Goal: Book appointment/travel/reservation

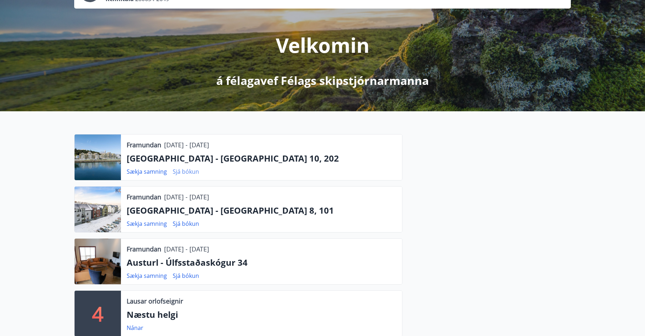
scroll to position [71, 0]
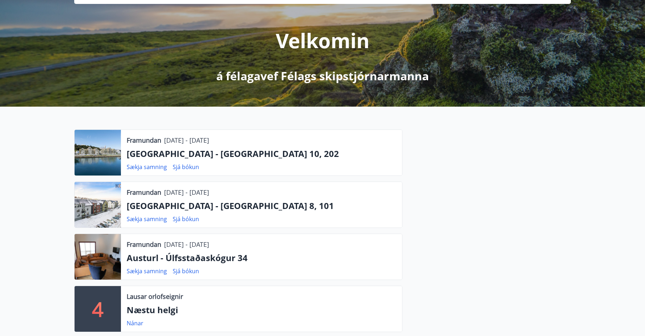
click at [167, 154] on p "[GEOGRAPHIC_DATA] - [GEOGRAPHIC_DATA] 10, 202" at bounding box center [262, 154] width 270 height 12
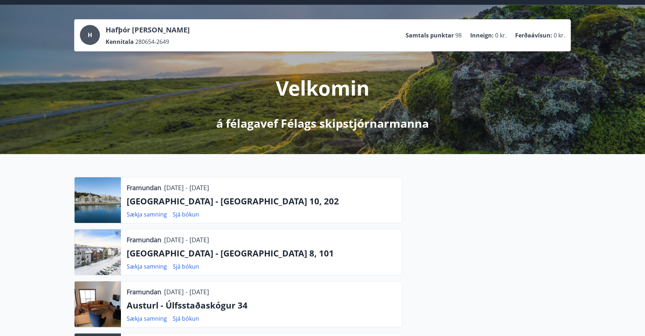
scroll to position [0, 0]
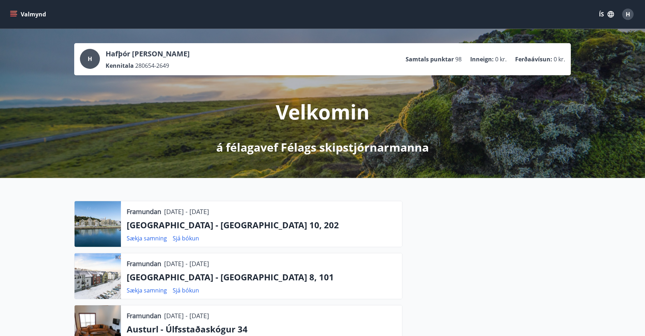
click at [11, 13] on icon "menu" at bounding box center [13, 12] width 6 height 1
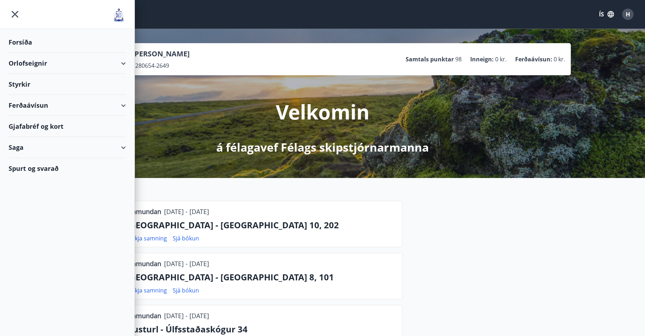
click at [26, 61] on div "Orlofseignir" at bounding box center [67, 63] width 117 height 21
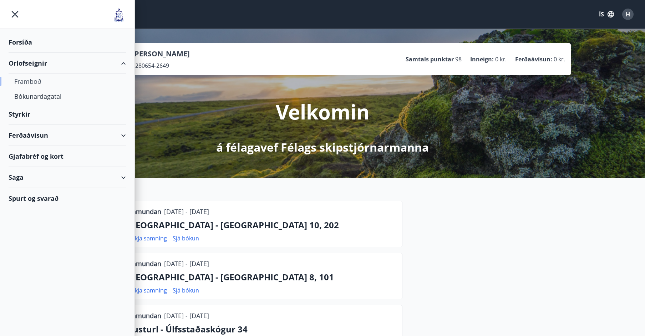
click at [28, 79] on div "Framboð" at bounding box center [67, 81] width 106 height 15
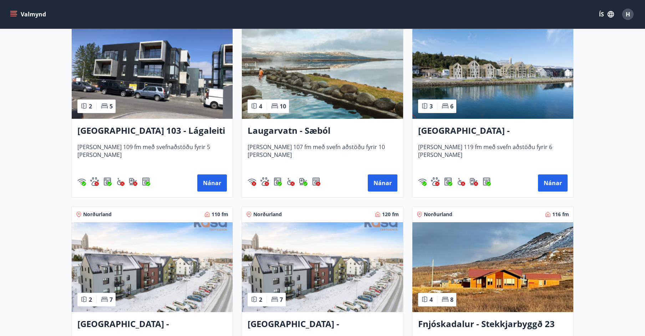
scroll to position [785, 0]
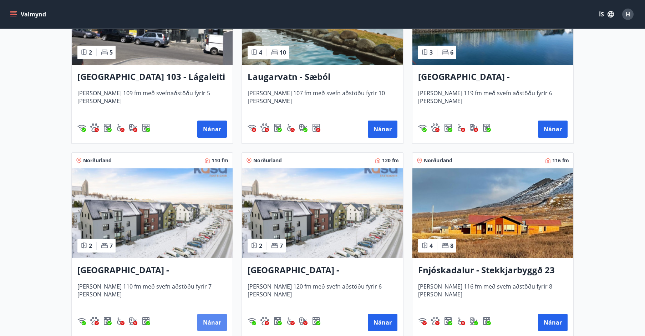
click at [212, 320] on button "Nánar" at bounding box center [212, 322] width 30 height 17
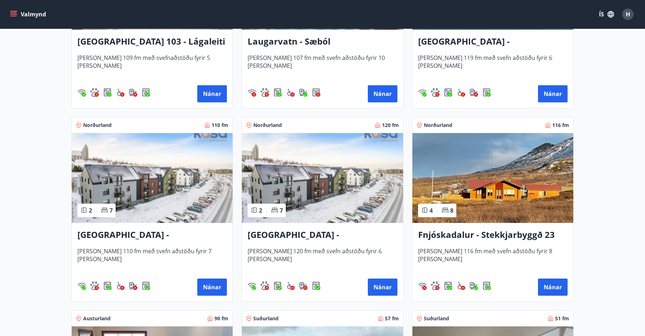
scroll to position [821, 0]
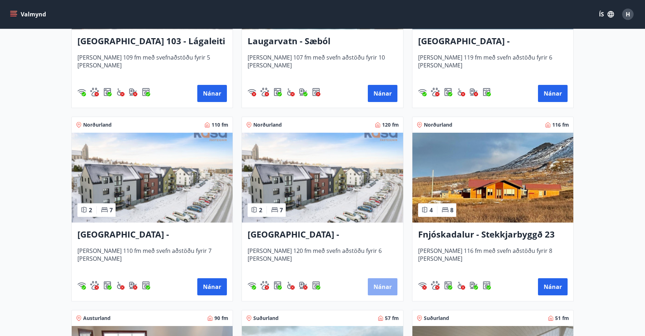
click at [382, 284] on button "Nánar" at bounding box center [383, 286] width 30 height 17
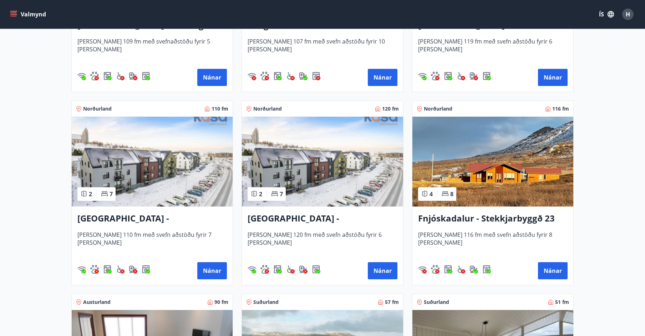
scroll to position [821, 0]
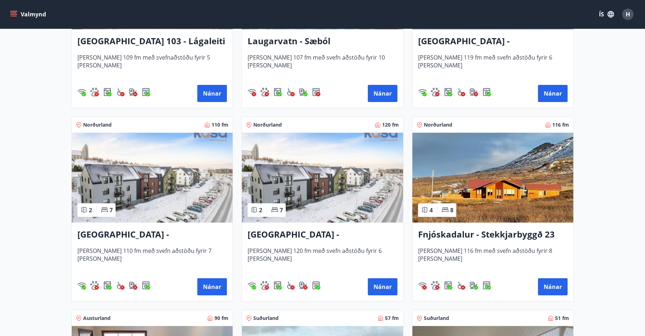
click at [306, 234] on h3 "[GEOGRAPHIC_DATA] - [GEOGRAPHIC_DATA] 8, 101" at bounding box center [323, 234] width 150 height 13
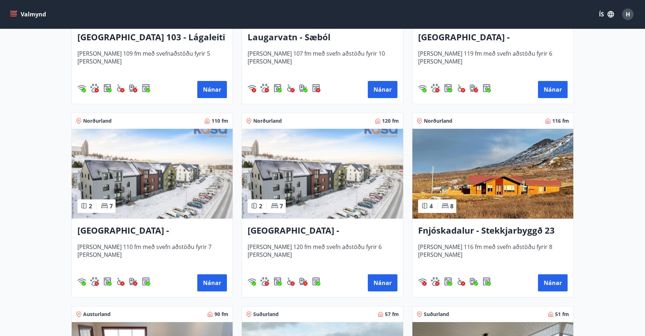
scroll to position [892, 0]
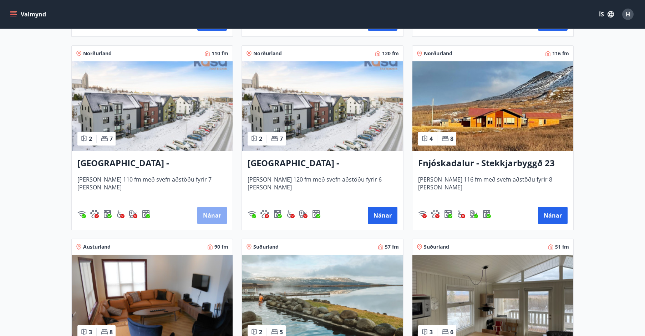
click at [212, 214] on button "Nánar" at bounding box center [212, 215] width 30 height 17
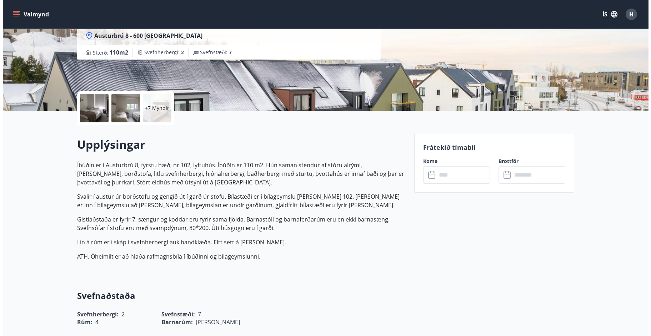
scroll to position [107, 0]
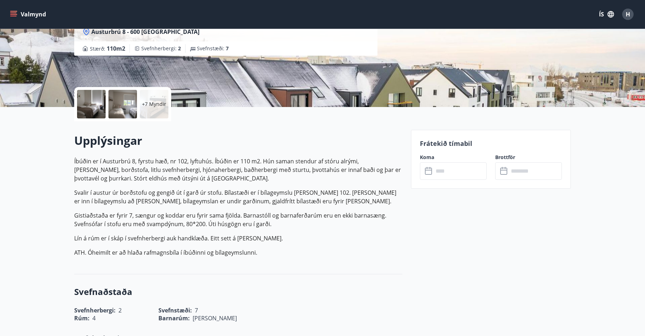
click at [90, 99] on div at bounding box center [91, 104] width 29 height 29
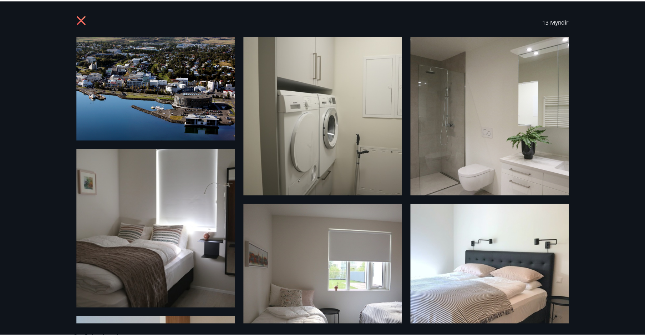
scroll to position [0, 0]
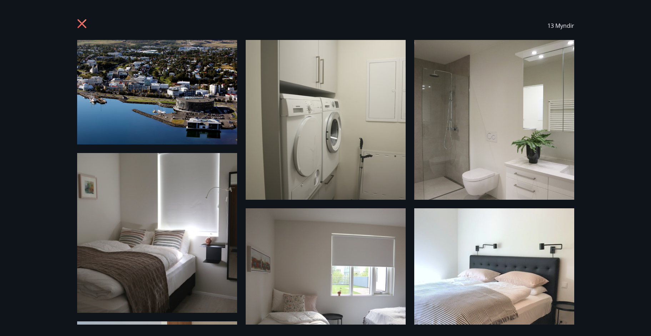
click at [81, 24] on icon at bounding box center [82, 24] width 2 height 2
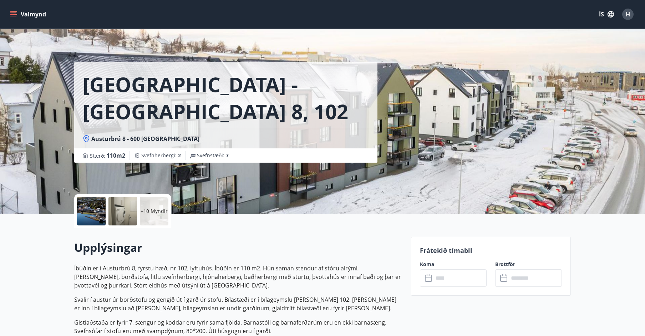
click at [430, 278] on icon at bounding box center [429, 278] width 9 height 9
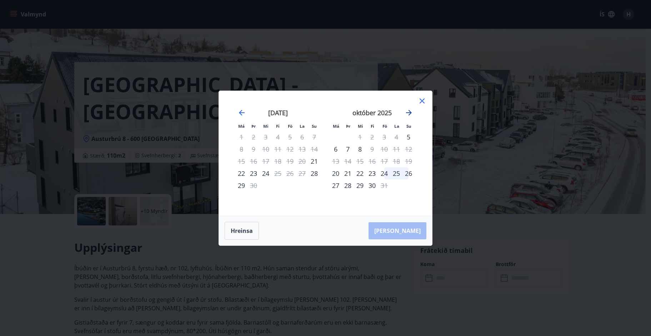
click at [409, 112] on icon "Move forward to switch to the next month." at bounding box center [409, 113] width 6 height 6
click at [408, 112] on icon "Move forward to switch to the next month." at bounding box center [409, 113] width 6 height 6
click at [407, 112] on icon "Move forward to switch to the next month." at bounding box center [409, 113] width 6 height 6
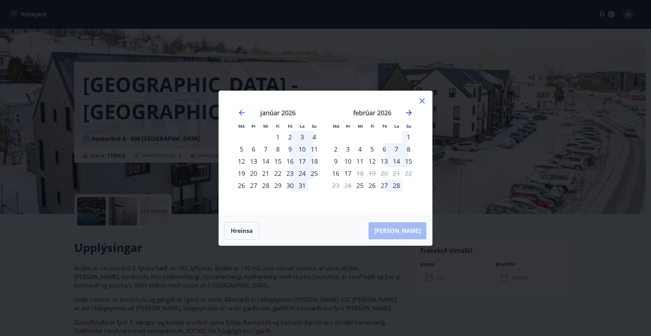
click at [410, 112] on icon "Move forward to switch to the next month." at bounding box center [409, 113] width 6 height 6
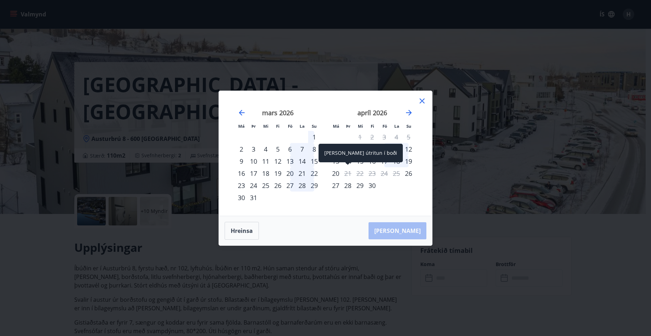
click at [347, 172] on div "21" at bounding box center [348, 173] width 12 height 12
click at [422, 101] on icon at bounding box center [422, 100] width 1 height 1
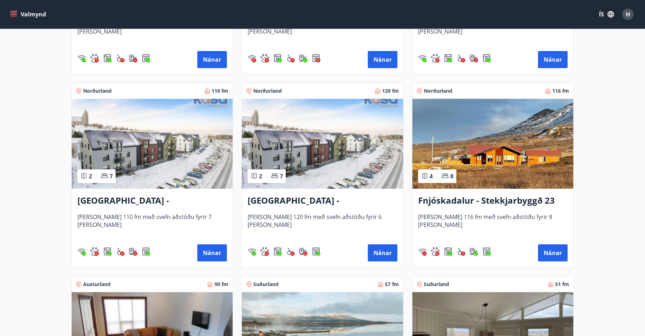
scroll to position [857, 0]
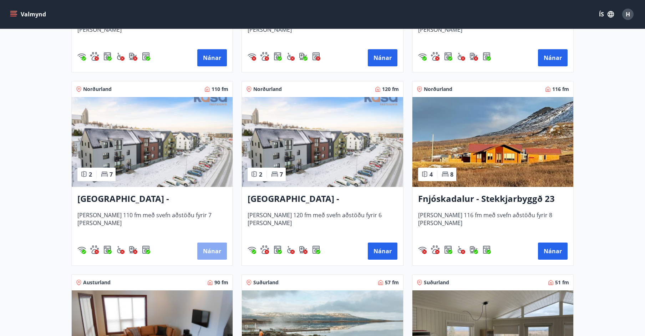
click at [212, 250] on button "Nánar" at bounding box center [212, 251] width 30 height 17
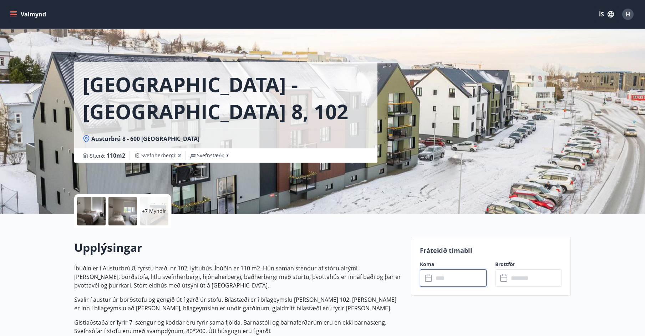
click at [444, 277] on input "text" at bounding box center [460, 277] width 53 height 17
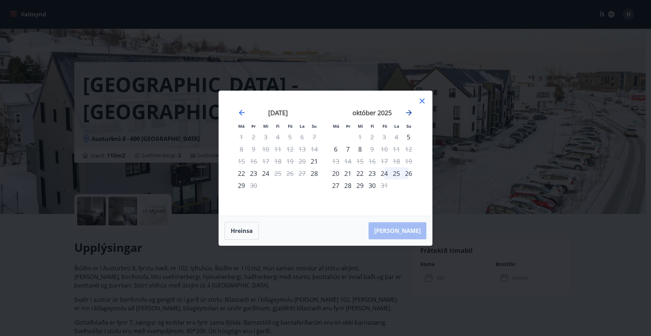
click at [410, 114] on icon "Move forward to switch to the next month." at bounding box center [408, 113] width 9 height 9
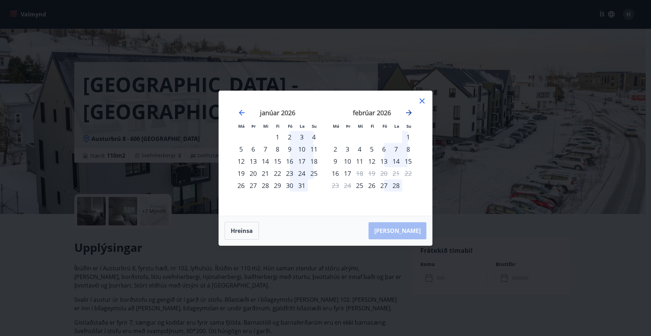
click at [410, 114] on icon "Move forward to switch to the next month." at bounding box center [408, 113] width 9 height 9
click at [408, 110] on icon "Move forward to switch to the next month." at bounding box center [408, 113] width 9 height 9
click at [409, 113] on icon "Move forward to switch to the next month." at bounding box center [408, 113] width 9 height 9
click at [409, 111] on icon "Move forward to switch to the next month." at bounding box center [408, 113] width 9 height 9
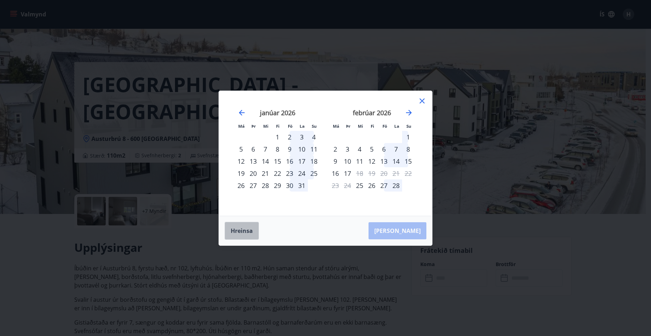
click at [248, 231] on button "Hreinsa" at bounding box center [242, 231] width 34 height 18
click at [400, 230] on div "[PERSON_NAME]" at bounding box center [325, 230] width 213 height 29
click at [422, 100] on icon at bounding box center [422, 101] width 9 height 9
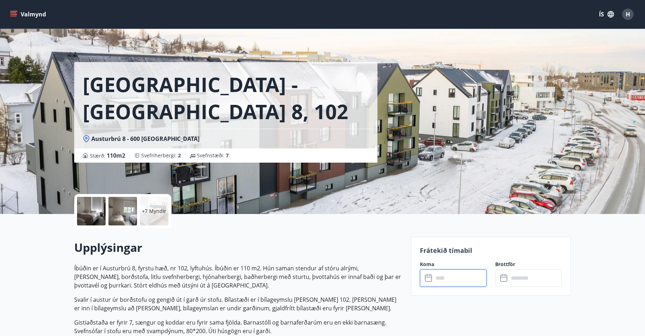
click at [435, 276] on input "text" at bounding box center [460, 277] width 53 height 17
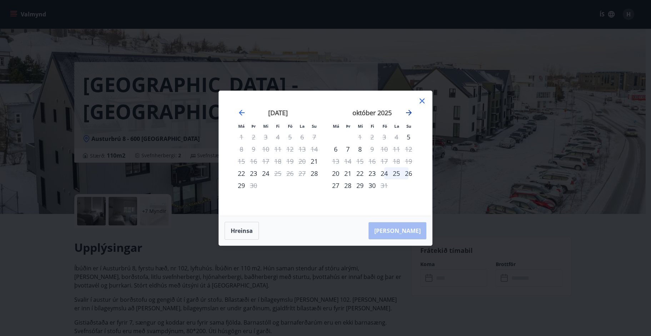
click at [410, 113] on icon "Move forward to switch to the next month." at bounding box center [409, 113] width 6 height 6
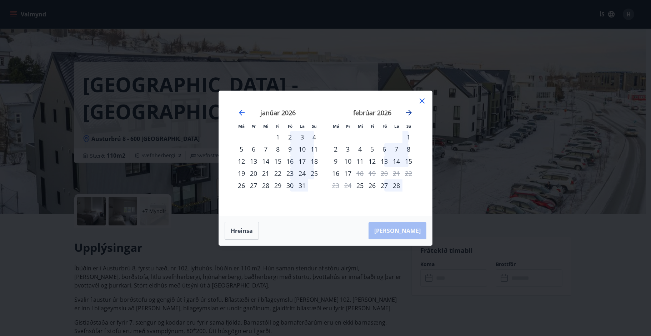
click at [410, 113] on icon "Move forward to switch to the next month." at bounding box center [409, 113] width 6 height 6
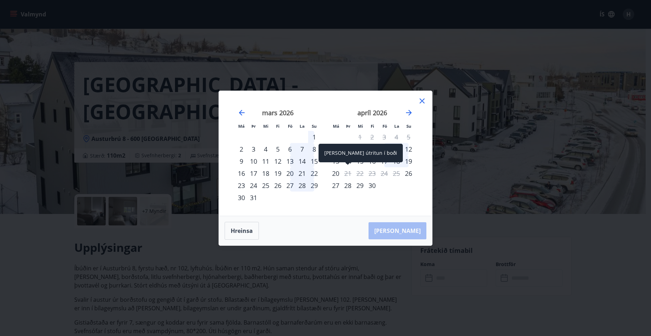
click at [351, 175] on div "21" at bounding box center [348, 173] width 12 height 12
click at [423, 102] on icon at bounding box center [421, 101] width 5 height 5
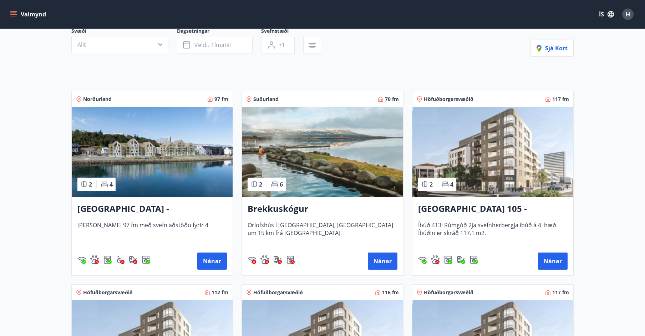
scroll to position [71, 0]
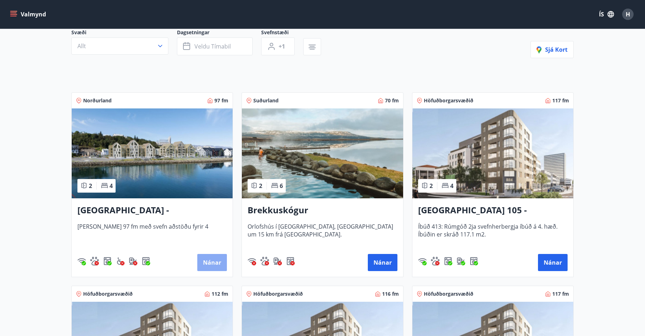
click at [212, 262] on button "Nánar" at bounding box center [212, 262] width 30 height 17
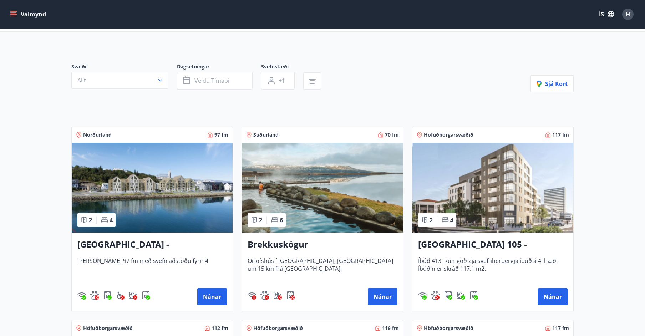
scroll to position [71, 0]
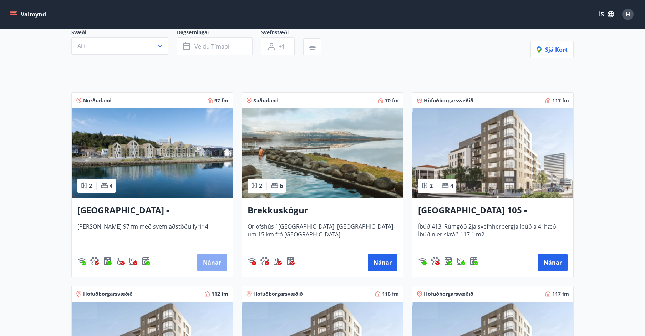
click at [207, 258] on button "Nánar" at bounding box center [212, 262] width 30 height 17
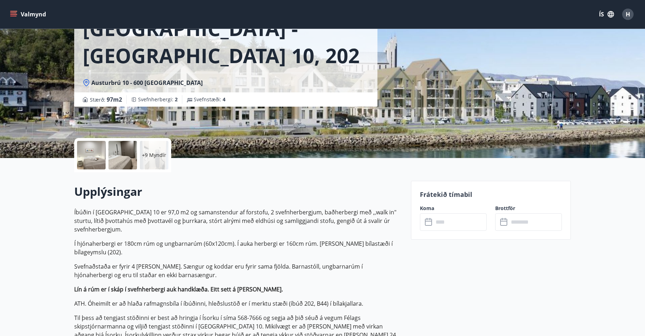
scroll to position [71, 0]
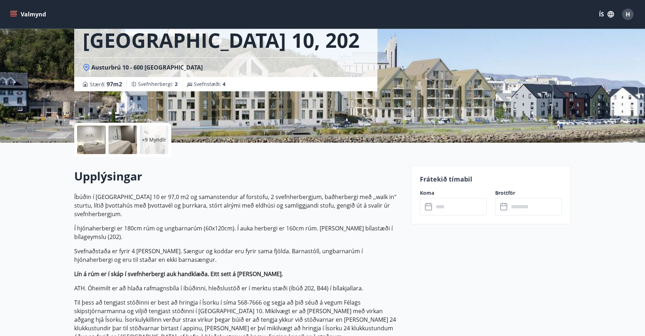
click at [442, 207] on input "text" at bounding box center [460, 206] width 53 height 17
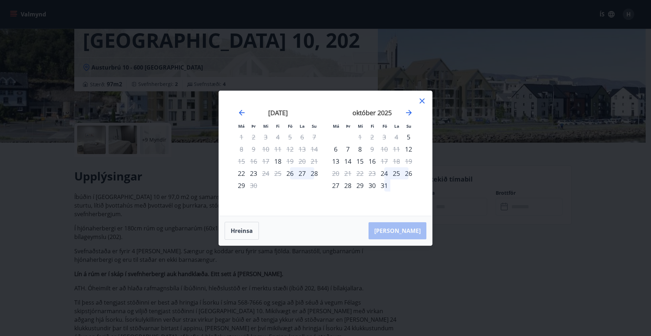
click at [423, 100] on icon at bounding box center [422, 101] width 9 height 9
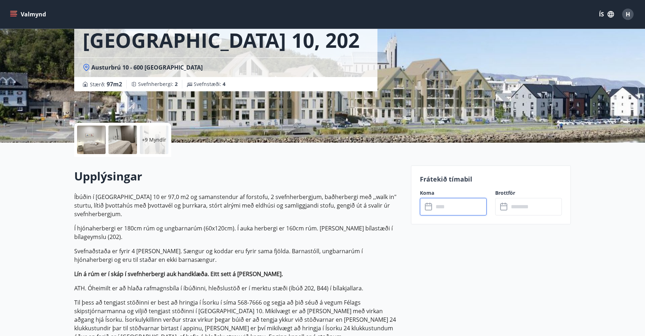
click at [442, 205] on input "text" at bounding box center [460, 206] width 53 height 17
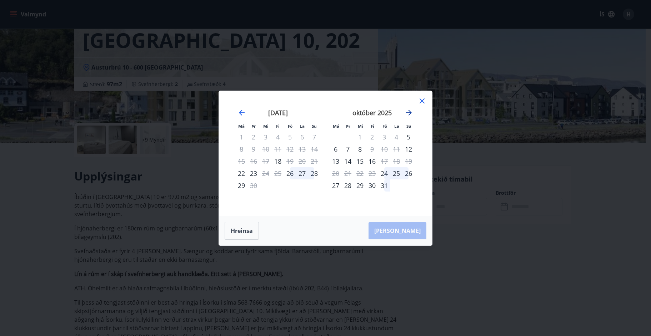
click at [407, 112] on icon "Move forward to switch to the next month." at bounding box center [408, 113] width 9 height 9
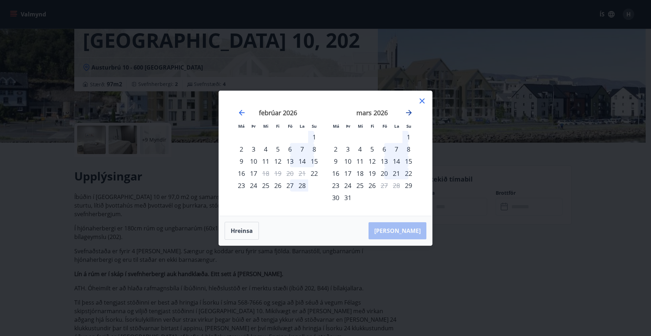
click at [407, 112] on icon "Move forward to switch to the next month." at bounding box center [408, 113] width 9 height 9
click at [349, 173] on div "21" at bounding box center [348, 173] width 12 height 12
click at [408, 172] on div "26" at bounding box center [408, 173] width 12 height 12
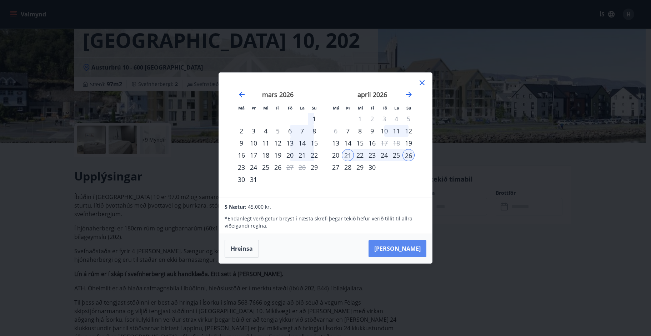
click at [405, 250] on button "[PERSON_NAME]" at bounding box center [397, 248] width 58 height 17
click at [405, 247] on button "[PERSON_NAME]" at bounding box center [397, 248] width 58 height 17
click at [405, 247] on div "[PERSON_NAME]" at bounding box center [325, 248] width 213 height 29
click at [408, 246] on button "[PERSON_NAME]" at bounding box center [397, 248] width 58 height 17
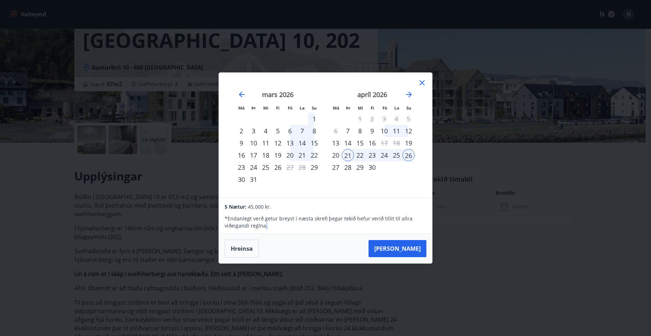
click at [420, 83] on icon at bounding box center [422, 83] width 9 height 9
